Goal: Task Accomplishment & Management: Complete application form

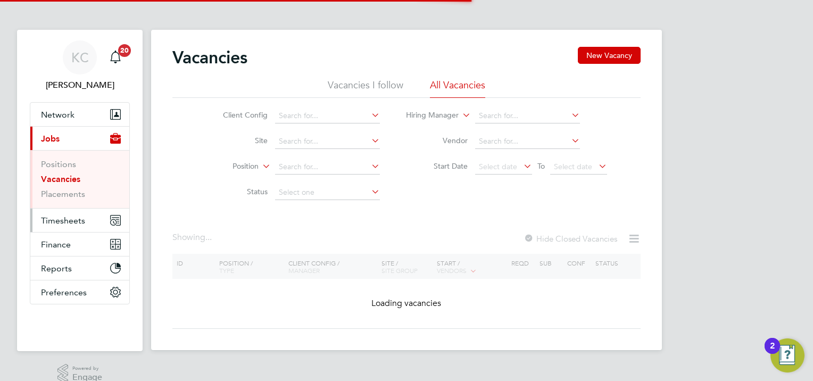
click at [67, 222] on span "Timesheets" at bounding box center [63, 221] width 44 height 10
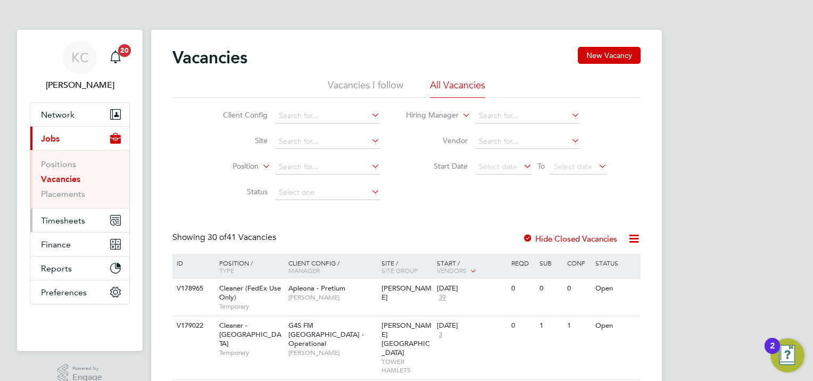
click at [67, 219] on span "Timesheets" at bounding box center [63, 221] width 44 height 10
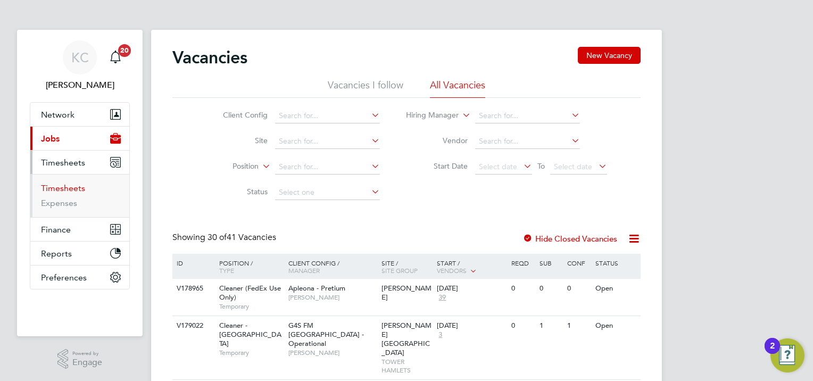
click at [75, 185] on link "Timesheets" at bounding box center [63, 188] width 44 height 10
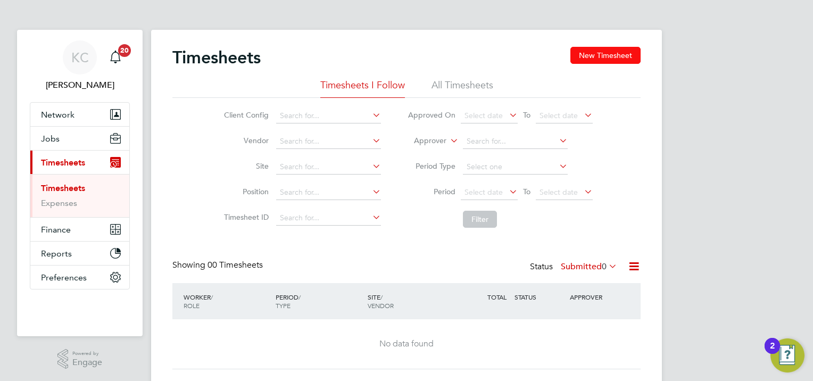
click at [588, 56] on button "New Timesheet" at bounding box center [605, 55] width 70 height 17
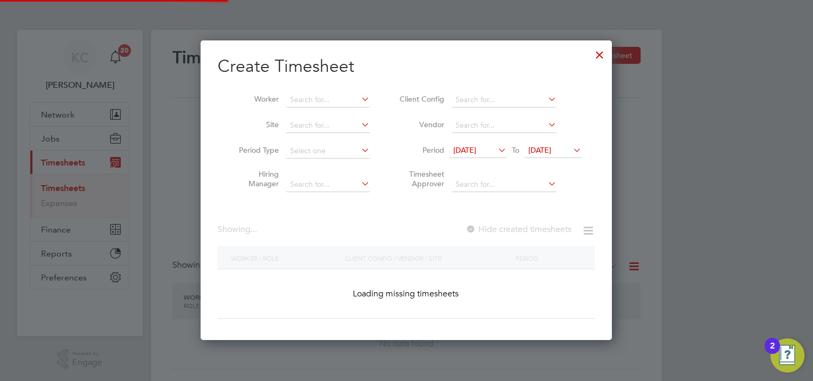
scroll to position [1163, 412]
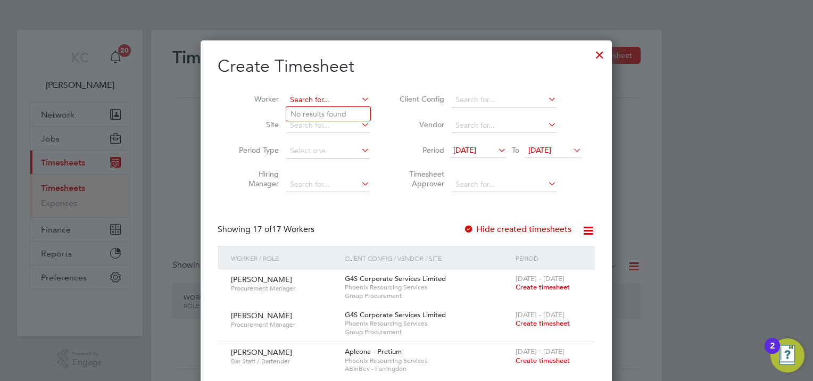
click at [329, 104] on input at bounding box center [328, 100] width 84 height 15
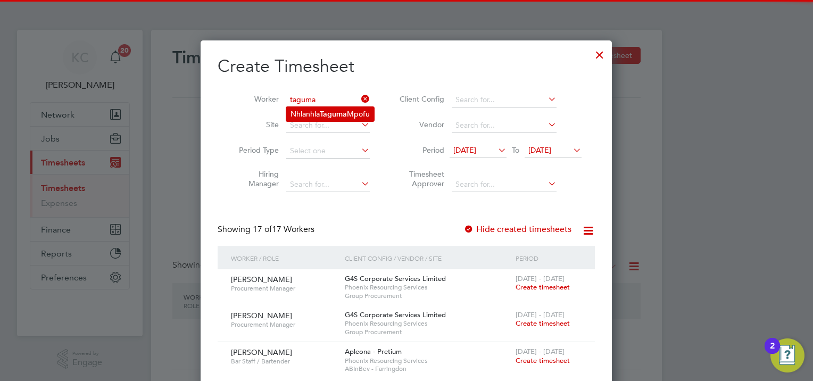
click at [335, 115] on b "Taguma" at bounding box center [333, 114] width 27 height 9
type input "[PERSON_NAME]"
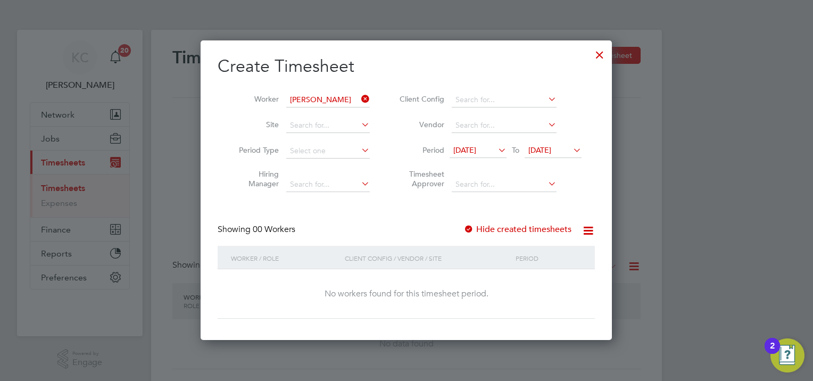
scroll to position [300, 412]
click at [522, 229] on label "Hide created timesheets" at bounding box center [518, 229] width 108 height 11
click at [524, 228] on label "Hide created timesheets" at bounding box center [518, 229] width 108 height 11
click at [600, 55] on div at bounding box center [599, 52] width 19 height 19
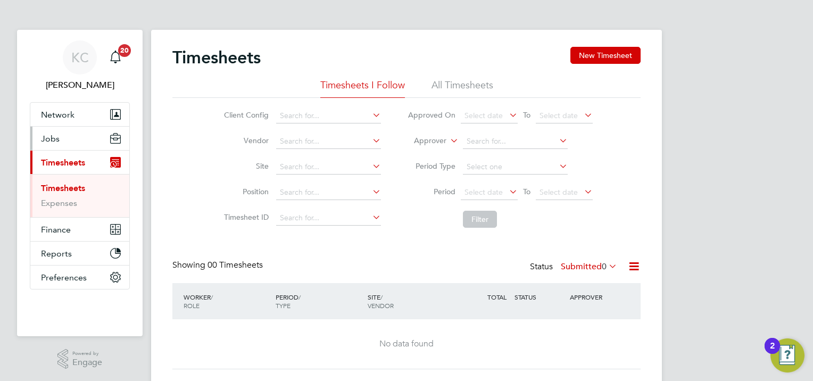
click at [47, 140] on span "Jobs" at bounding box center [50, 139] width 19 height 10
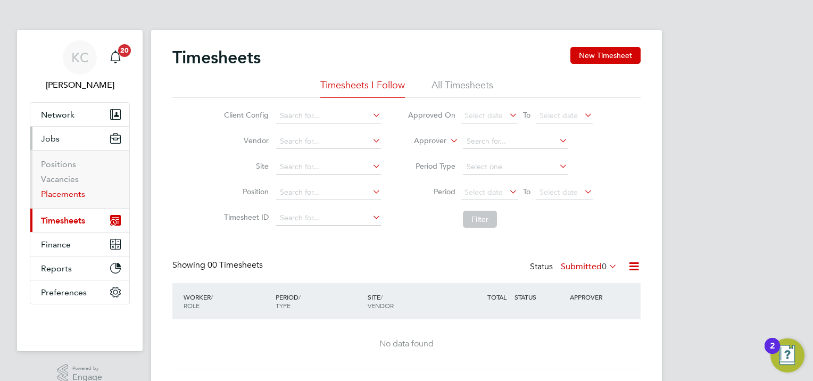
click at [62, 194] on link "Placements" at bounding box center [63, 194] width 44 height 10
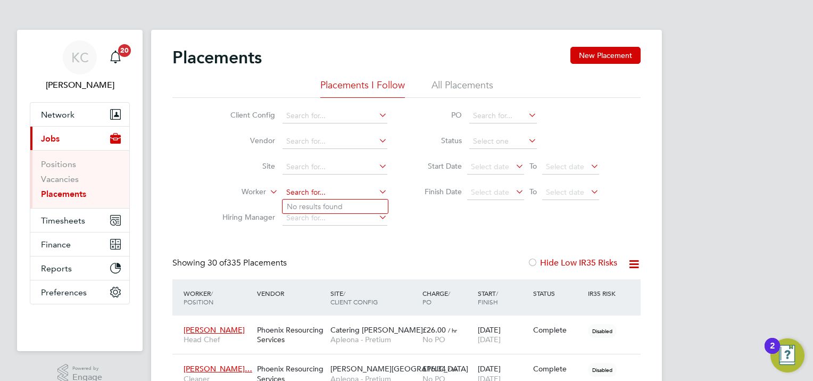
click at [326, 194] on input at bounding box center [335, 192] width 105 height 15
click at [324, 202] on b "Taguma" at bounding box center [329, 206] width 27 height 9
type input "[PERSON_NAME]"
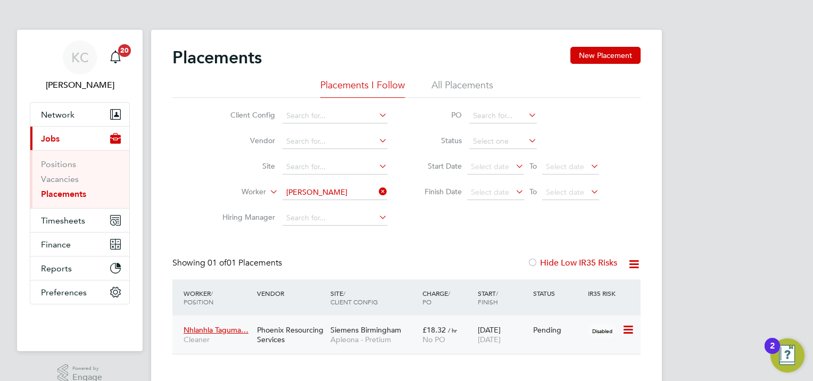
click at [554, 334] on div "Pending" at bounding box center [558, 330] width 50 height 10
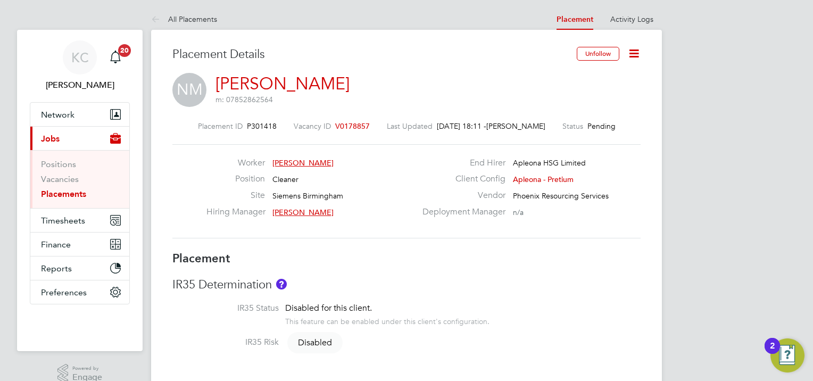
click at [633, 52] on icon at bounding box center [633, 53] width 13 height 13
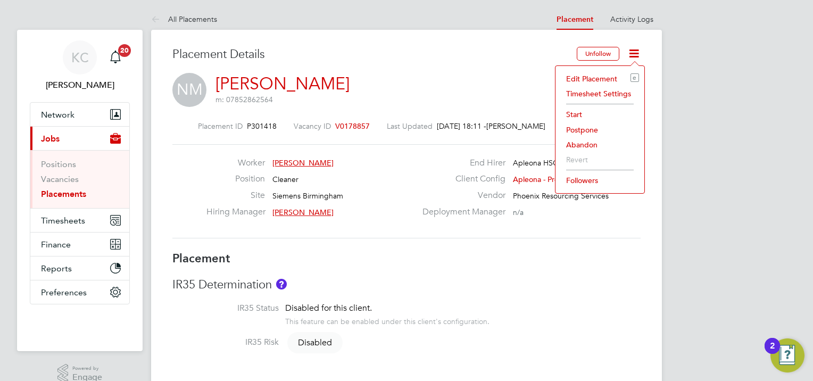
click at [573, 114] on li "Start" at bounding box center [600, 114] width 78 height 15
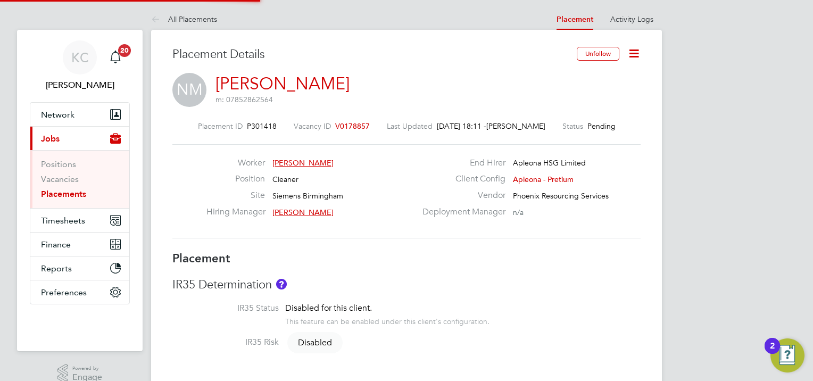
scroll to position [5, 5]
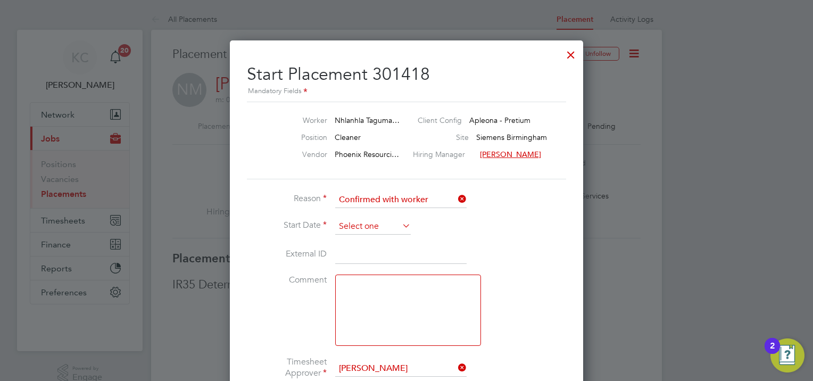
drag, startPoint x: 387, startPoint y: 214, endPoint x: 383, endPoint y: 222, distance: 9.0
click at [387, 216] on li "Reason Confirmed with worker" at bounding box center [406, 205] width 319 height 27
click at [383, 222] on input at bounding box center [373, 227] width 76 height 16
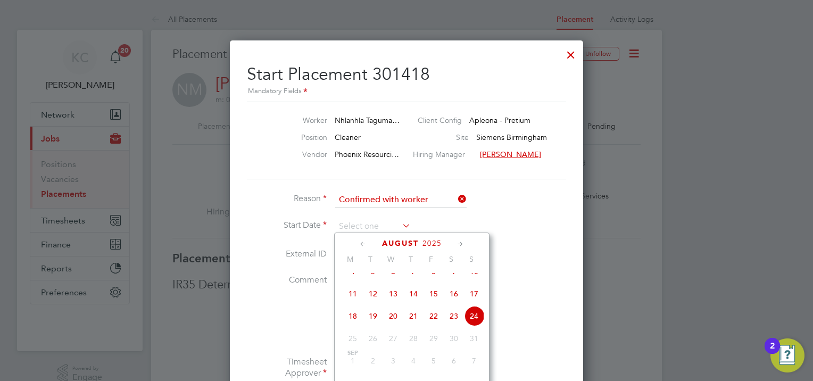
click at [349, 326] on span "18" at bounding box center [353, 316] width 20 height 20
type input "[DATE]"
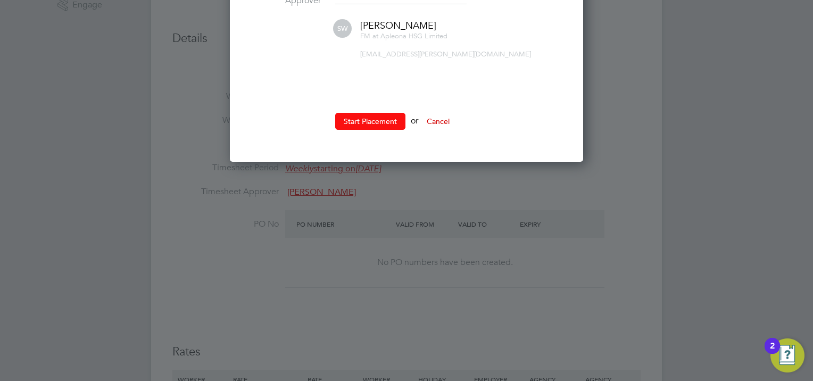
click at [384, 116] on button "Start Placement" at bounding box center [370, 121] width 70 height 17
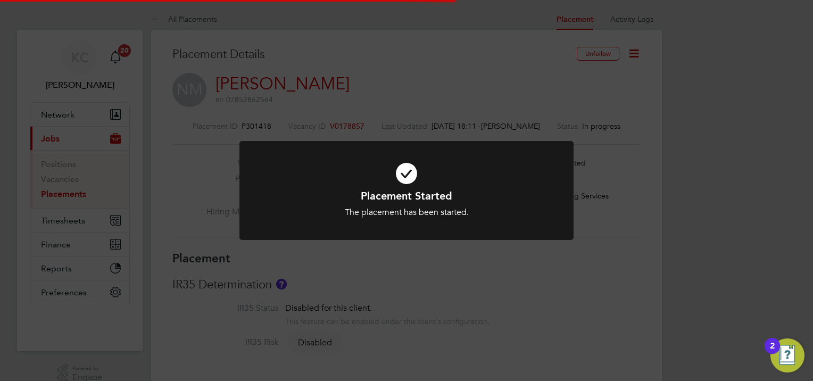
click at [407, 169] on icon at bounding box center [406, 174] width 277 height 42
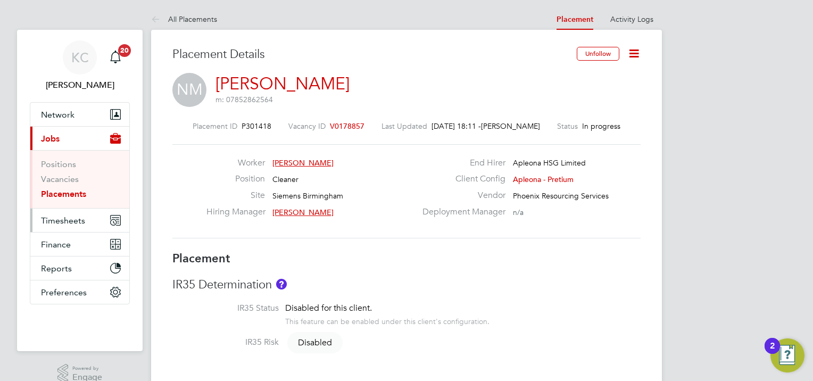
click at [63, 220] on span "Timesheets" at bounding box center [63, 221] width 44 height 10
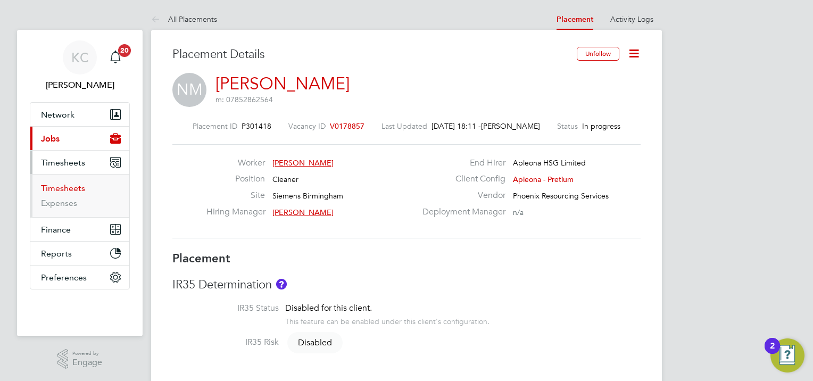
click at [69, 189] on link "Timesheets" at bounding box center [63, 188] width 44 height 10
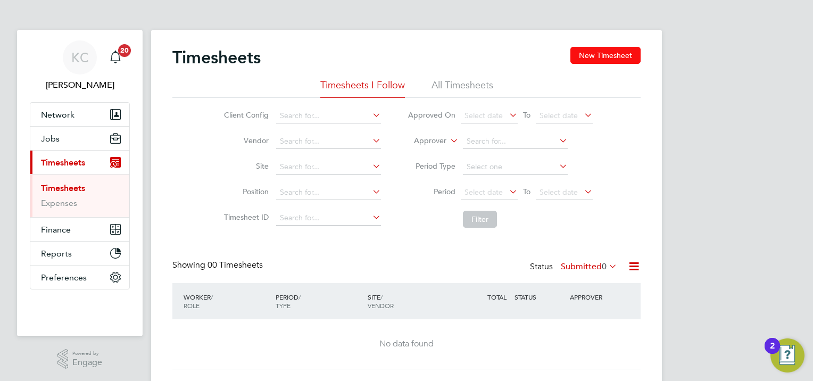
click at [602, 57] on button "New Timesheet" at bounding box center [605, 55] width 70 height 17
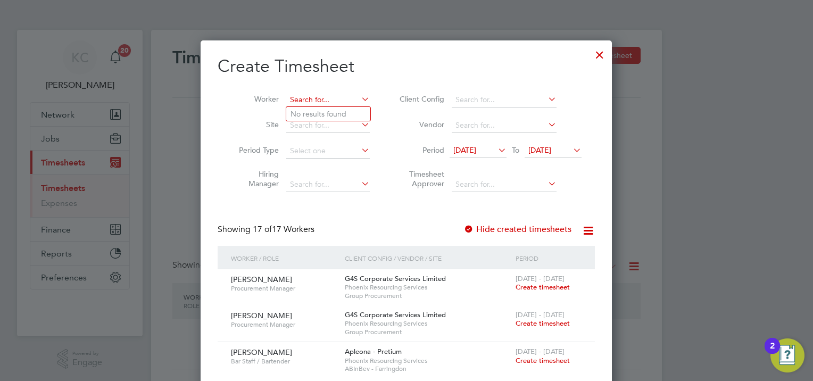
click at [348, 94] on input at bounding box center [328, 100] width 84 height 15
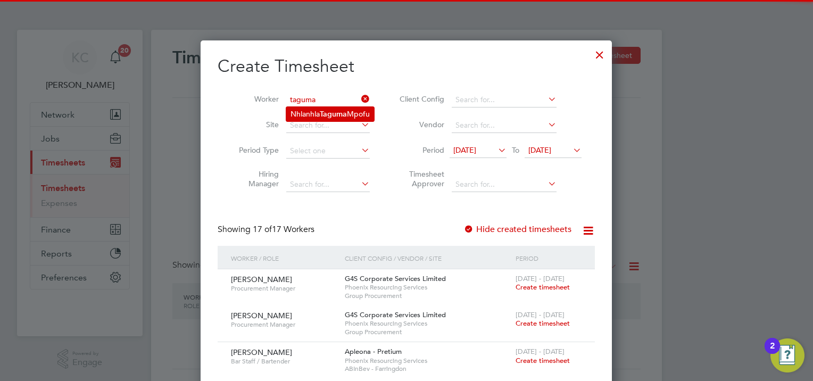
click at [338, 107] on li "Nhlanhla Taguma Mpofu" at bounding box center [330, 114] width 88 height 14
type input "[PERSON_NAME]"
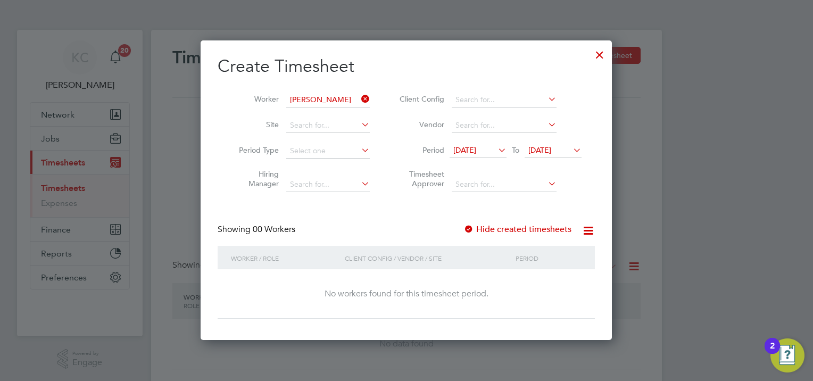
click at [522, 226] on label "Hide created timesheets" at bounding box center [518, 229] width 108 height 11
click at [547, 151] on span "[DATE]" at bounding box center [539, 150] width 23 height 10
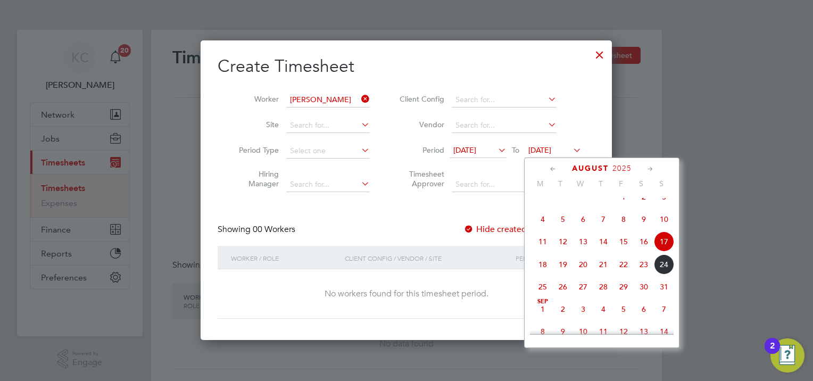
click at [624, 275] on span "22" at bounding box center [624, 264] width 20 height 20
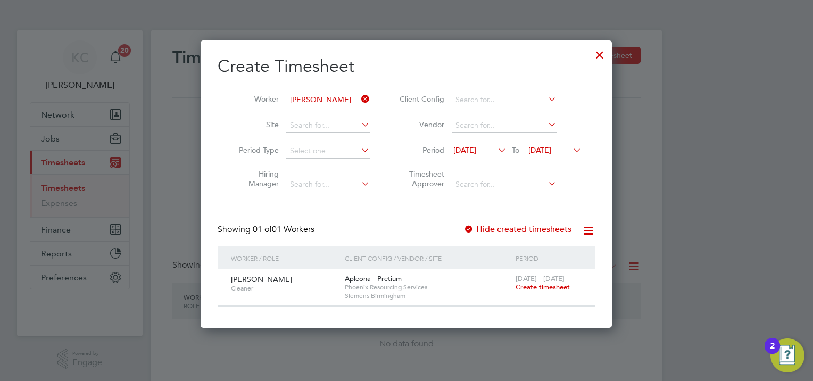
click at [552, 284] on span "Create timesheet" at bounding box center [543, 287] width 54 height 9
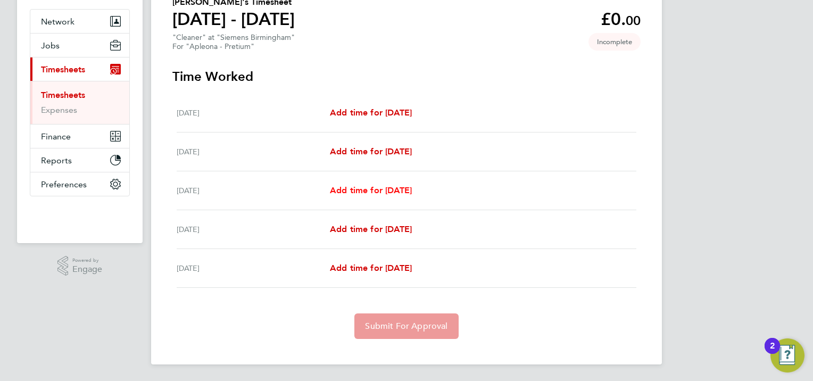
drag, startPoint x: 402, startPoint y: 189, endPoint x: 457, endPoint y: 185, distance: 54.9
click at [402, 189] on span "Add time for Wed 20 Aug" at bounding box center [371, 190] width 82 height 10
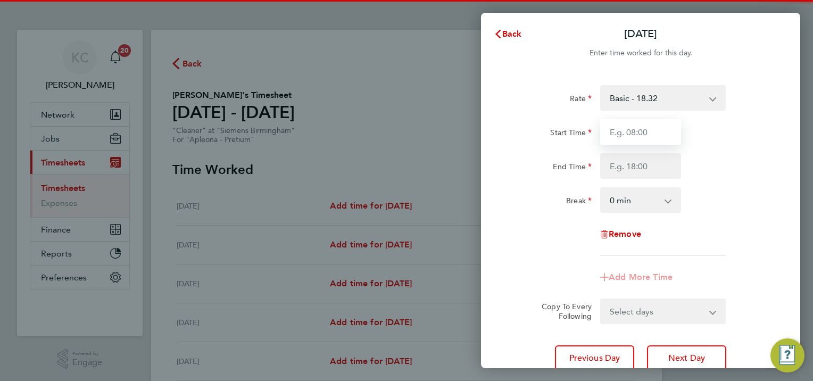
click at [621, 130] on input "Start Time" at bounding box center [640, 132] width 81 height 26
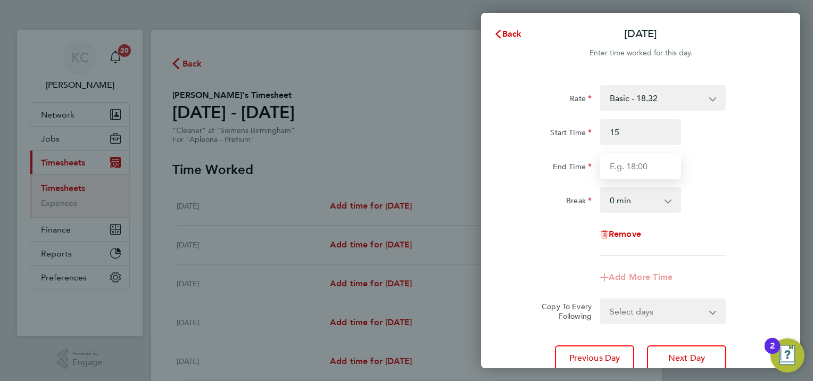
type input "15:00"
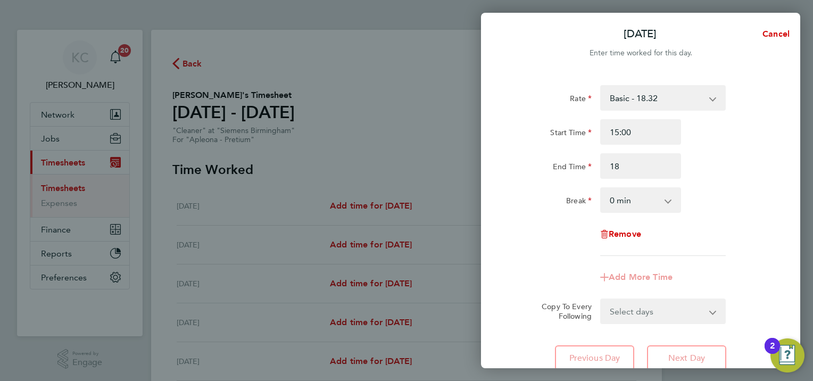
type input "18:00"
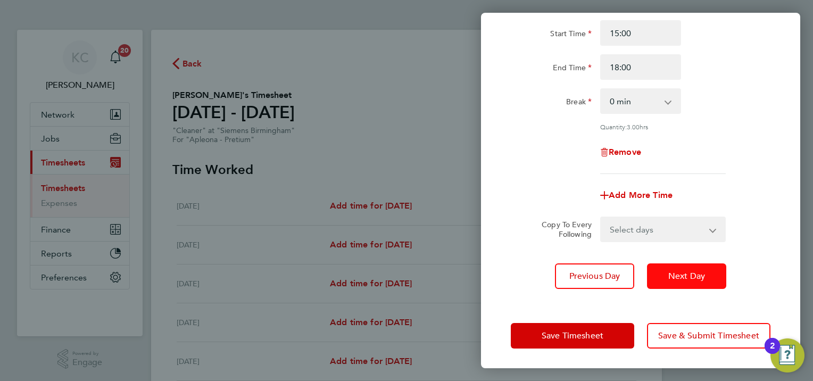
click at [704, 276] on span "Next Day" at bounding box center [686, 276] width 37 height 11
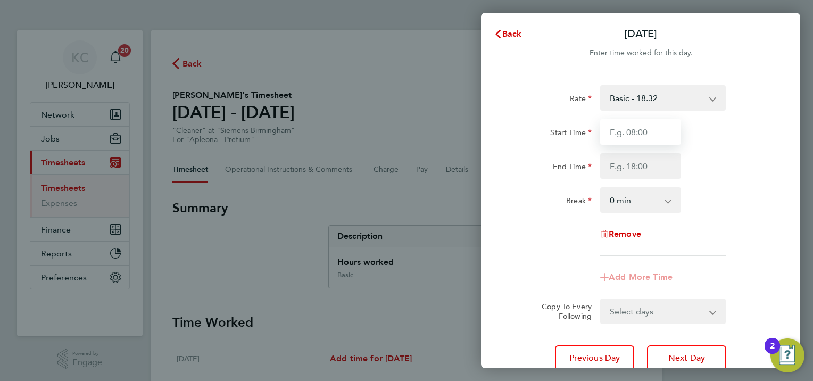
click at [628, 136] on input "Start Time" at bounding box center [640, 132] width 81 height 26
type input "15:00"
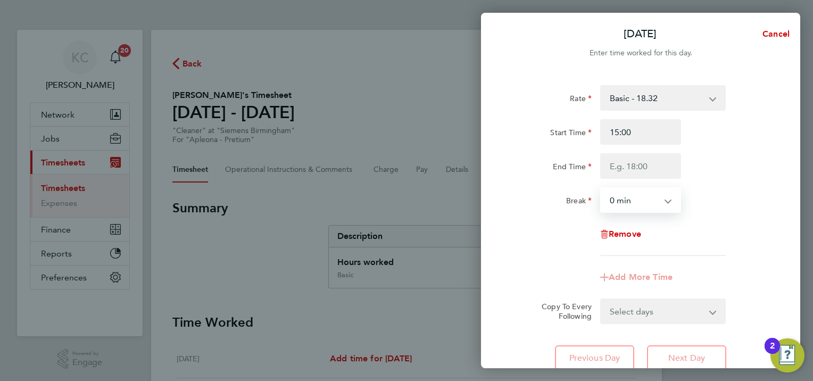
select select "15"
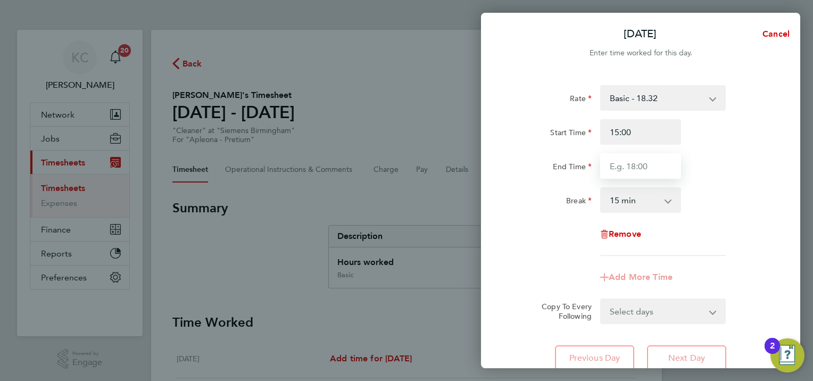
click at [661, 161] on input "End Time" at bounding box center [640, 166] width 81 height 26
type input "18:00"
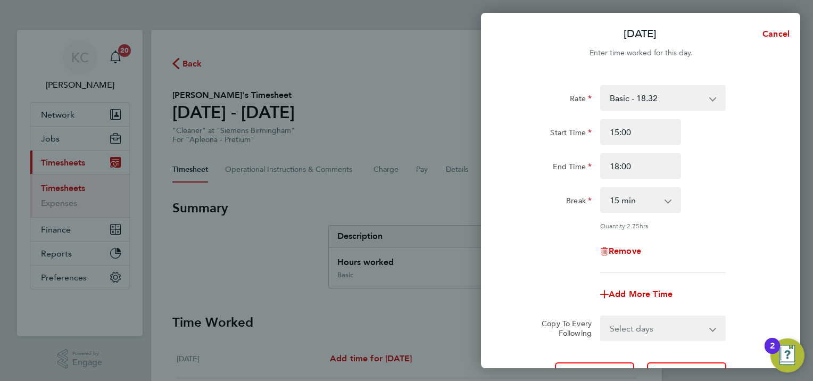
click at [628, 194] on select "0 min 15 min 30 min 45 min 60 min 75 min 90 min" at bounding box center [634, 199] width 66 height 23
select select "0"
click at [601, 188] on select "0 min 15 min 30 min 45 min 60 min 75 min 90 min" at bounding box center [634, 199] width 66 height 23
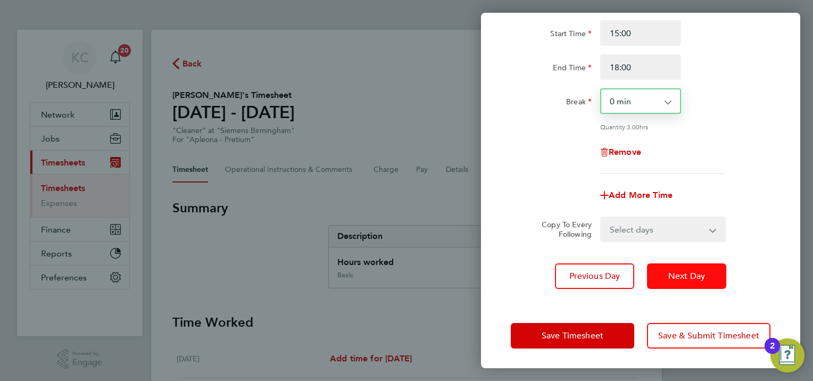
click at [691, 265] on button "Next Day" at bounding box center [686, 276] width 79 height 26
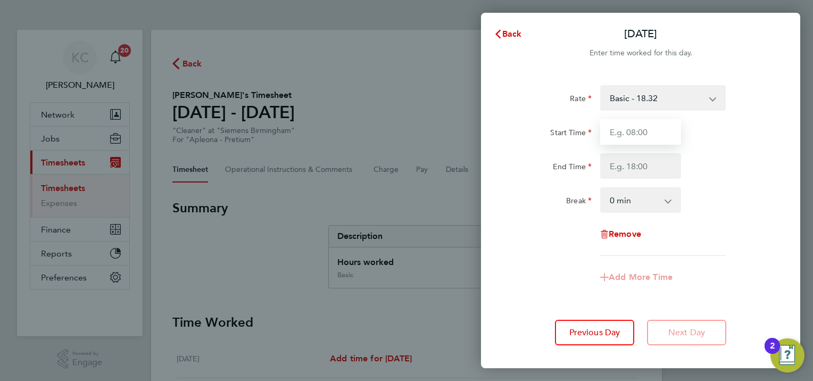
click at [650, 129] on input "Start Time" at bounding box center [640, 132] width 81 height 26
type input "15:00"
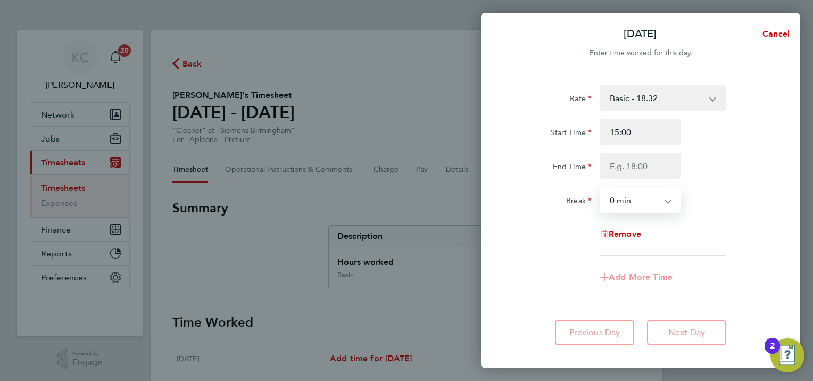
select select "15"
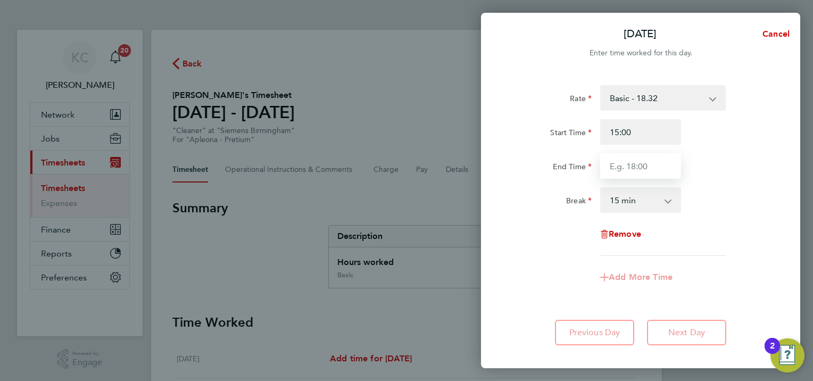
click at [653, 164] on input "End Time" at bounding box center [640, 166] width 81 height 26
type input "18:00"
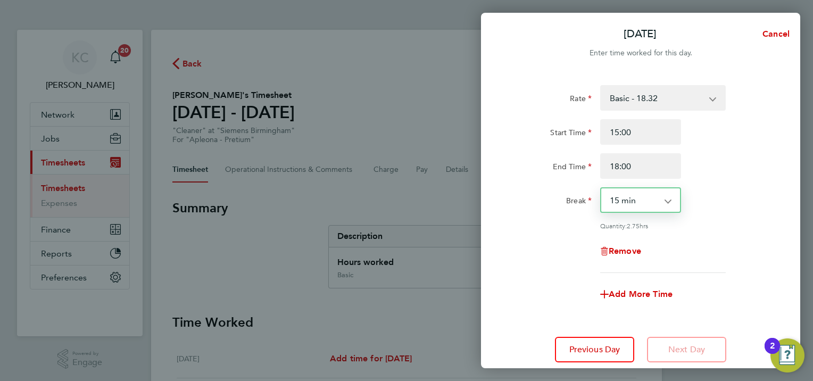
click at [630, 200] on select "0 min 15 min 30 min 45 min 60 min 75 min 90 min" at bounding box center [634, 199] width 66 height 23
select select "0"
click at [601, 188] on select "0 min 15 min 30 min 45 min 60 min 75 min 90 min" at bounding box center [634, 199] width 66 height 23
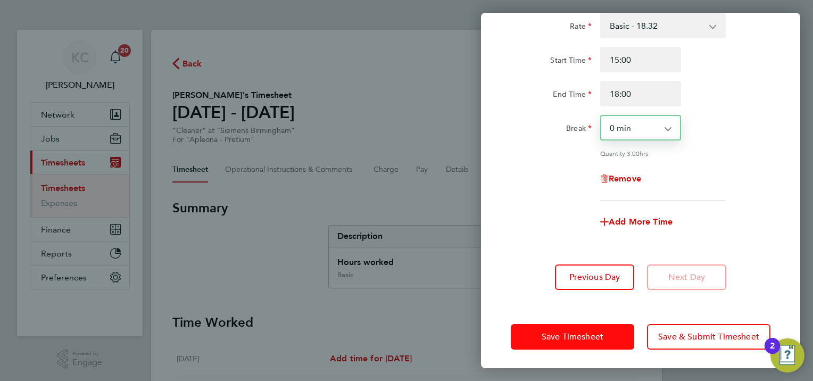
scroll to position [73, 0]
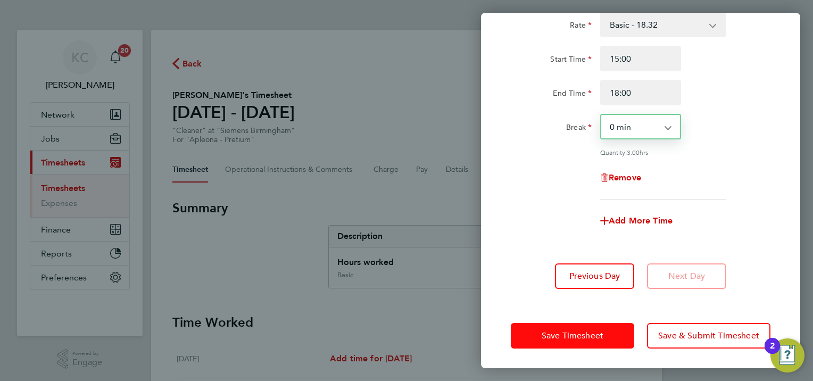
click at [596, 334] on span "Save Timesheet" at bounding box center [573, 335] width 62 height 11
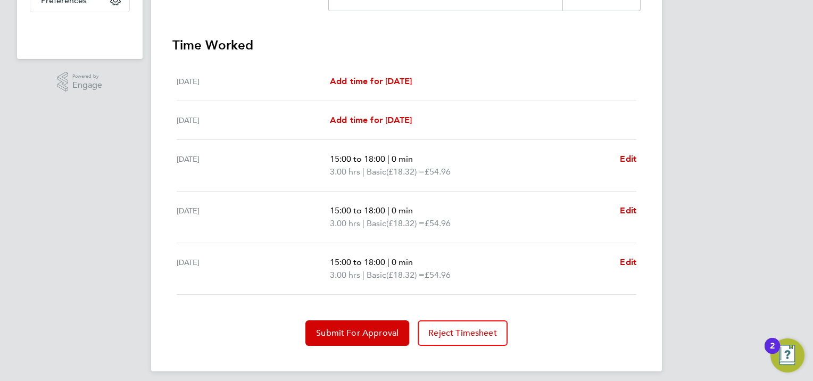
scroll to position [283, 0]
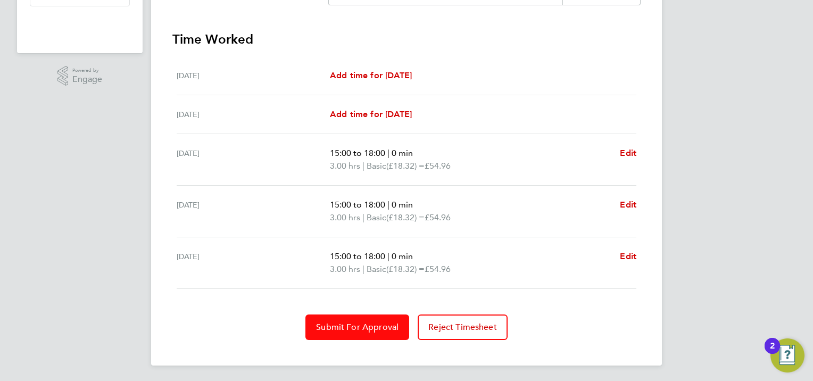
click at [389, 328] on span "Submit For Approval" at bounding box center [357, 327] width 82 height 11
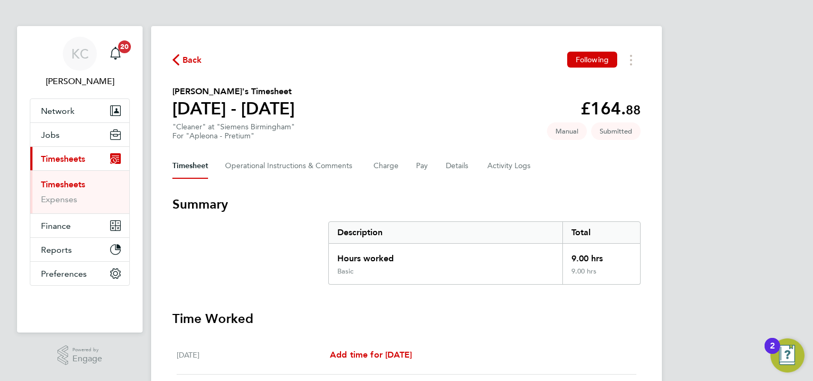
scroll to position [0, 0]
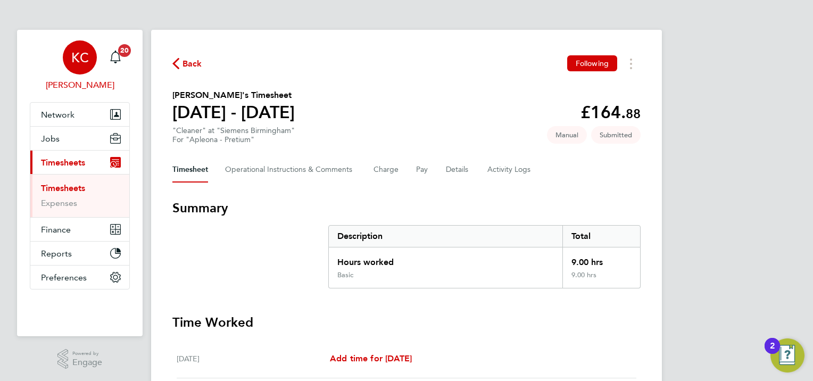
click at [91, 59] on div "KC" at bounding box center [80, 57] width 34 height 34
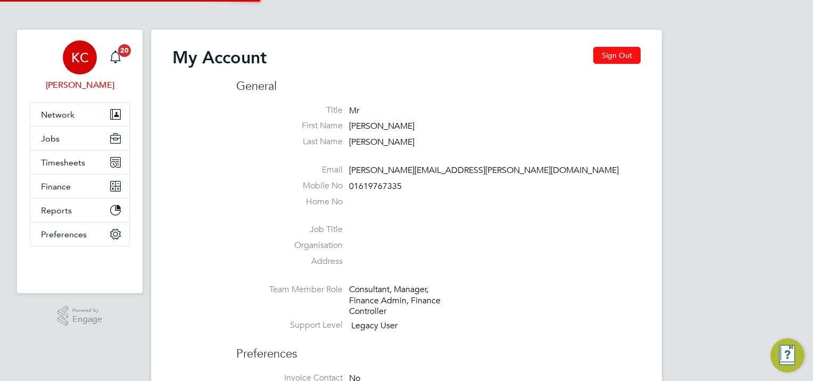
click at [628, 54] on button "Sign Out" at bounding box center [616, 55] width 47 height 17
